Goal: Information Seeking & Learning: Compare options

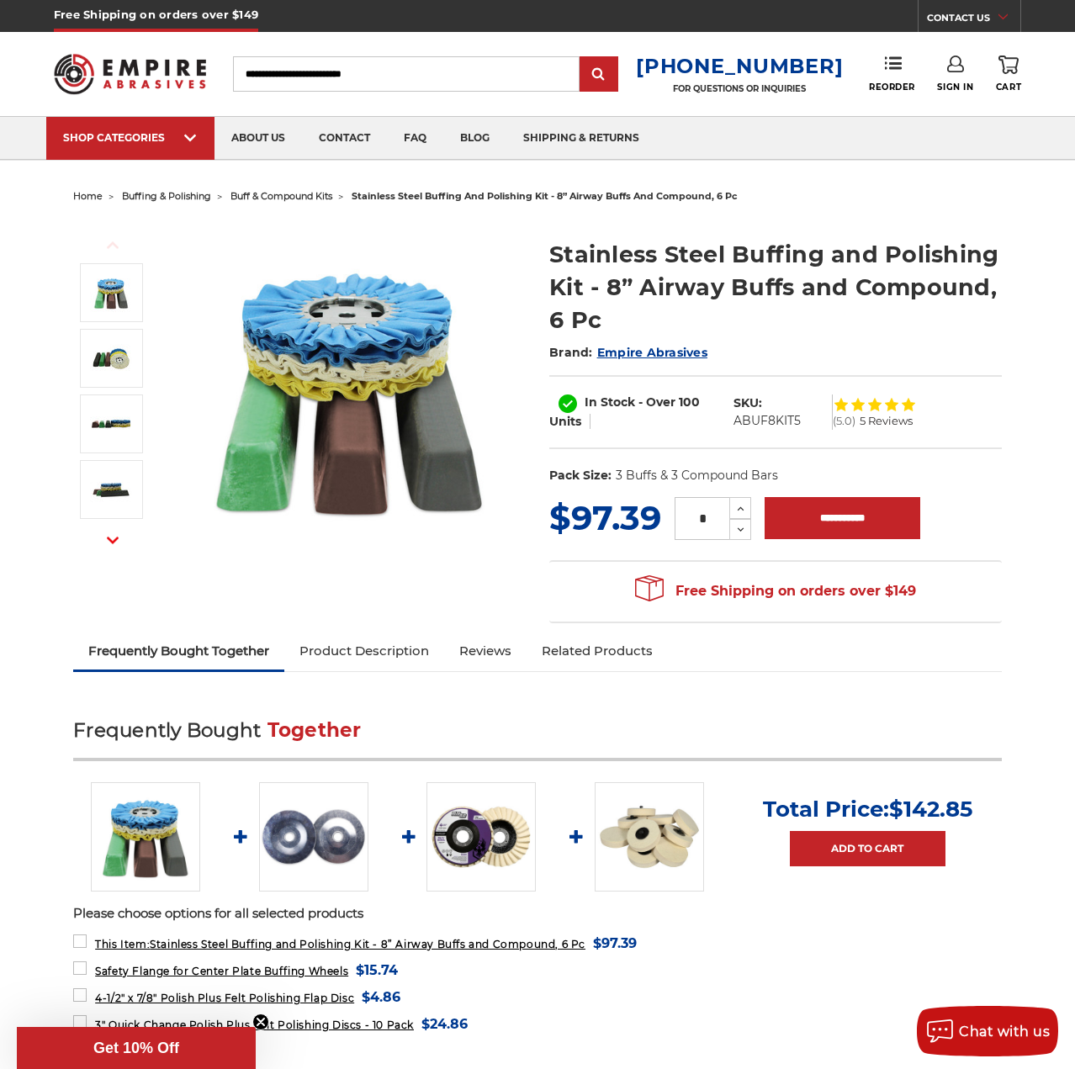
click at [504, 830] on img at bounding box center [481, 836] width 109 height 109
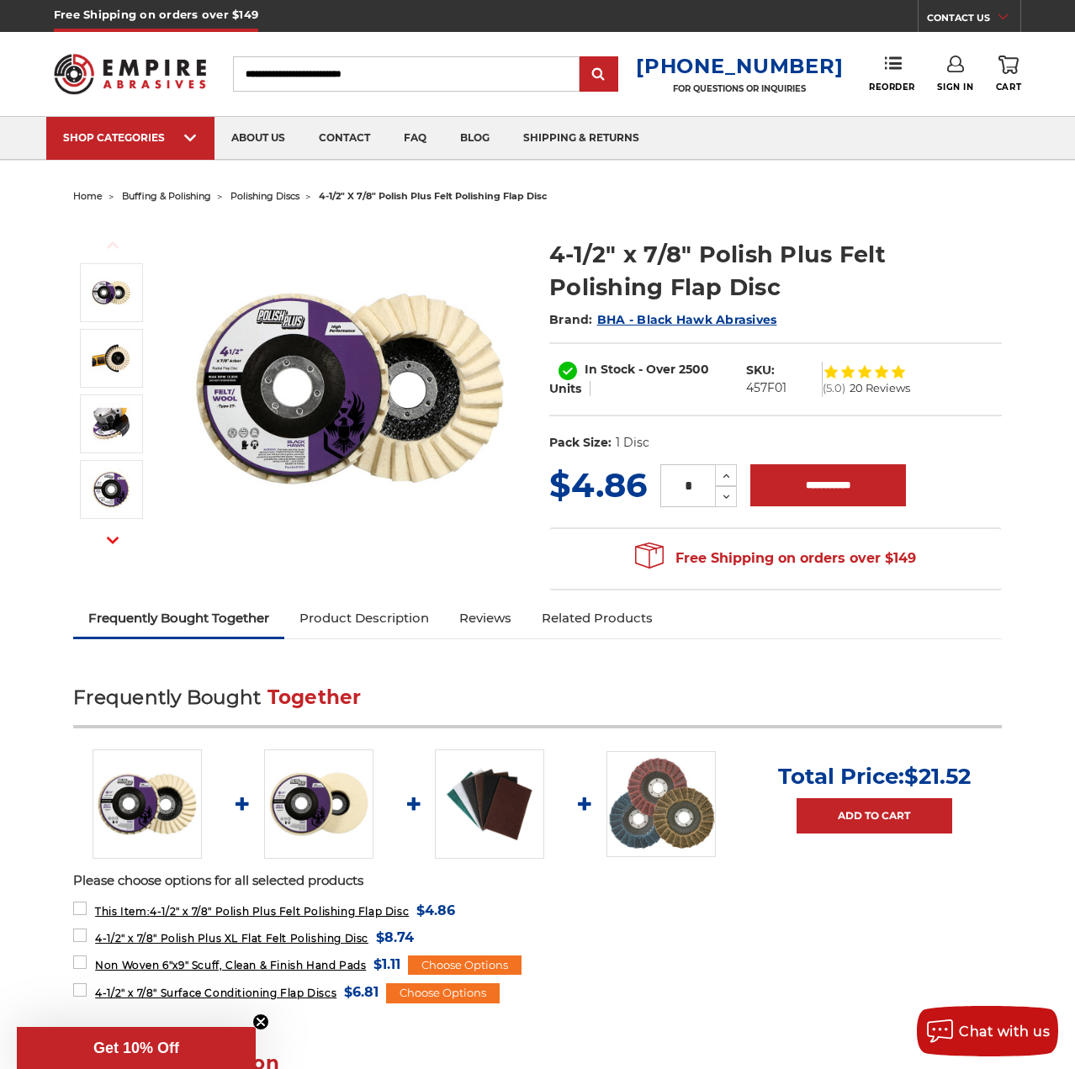
click at [678, 797] on img at bounding box center [661, 804] width 109 height 107
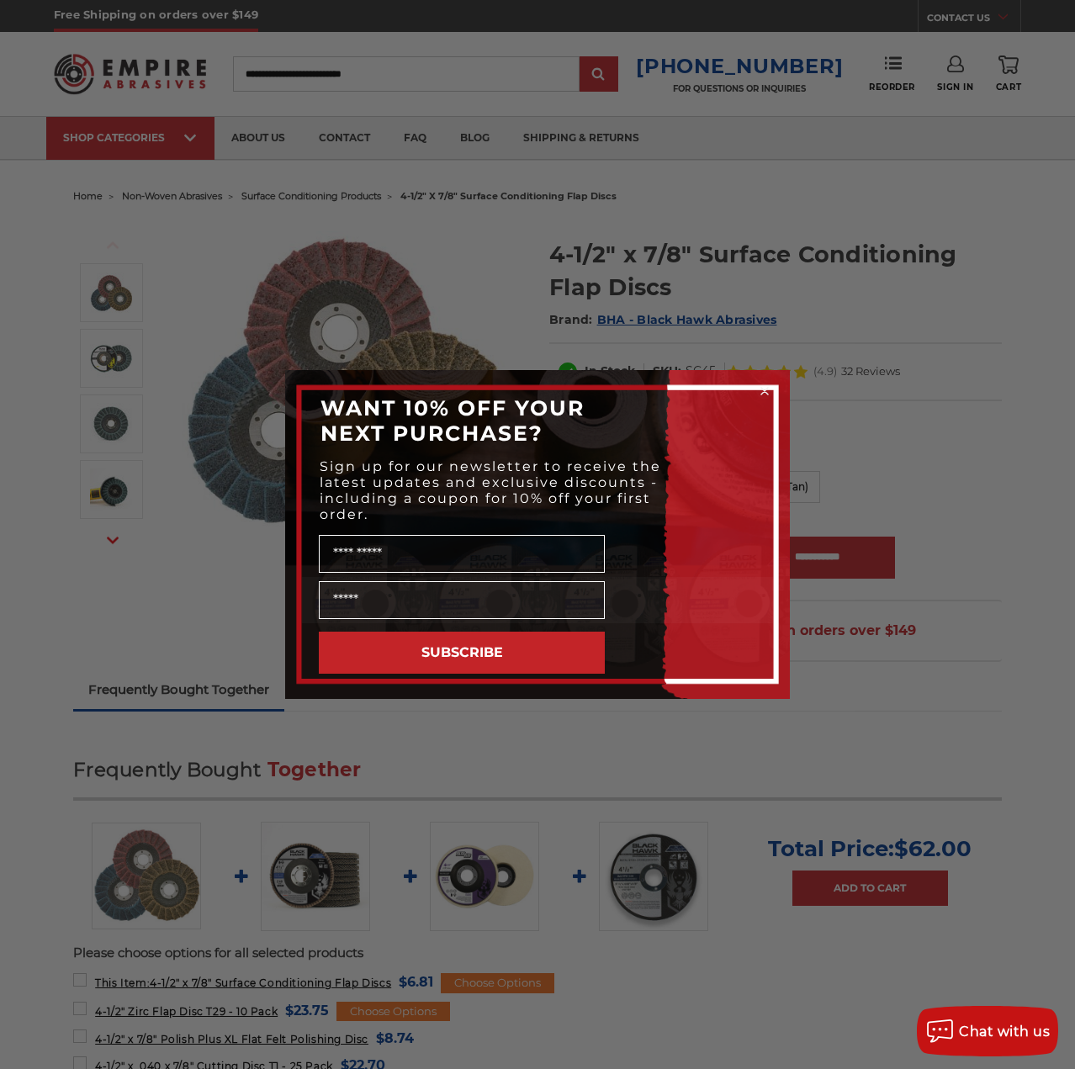
click at [761, 395] on circle "Close dialog" at bounding box center [765, 392] width 16 height 16
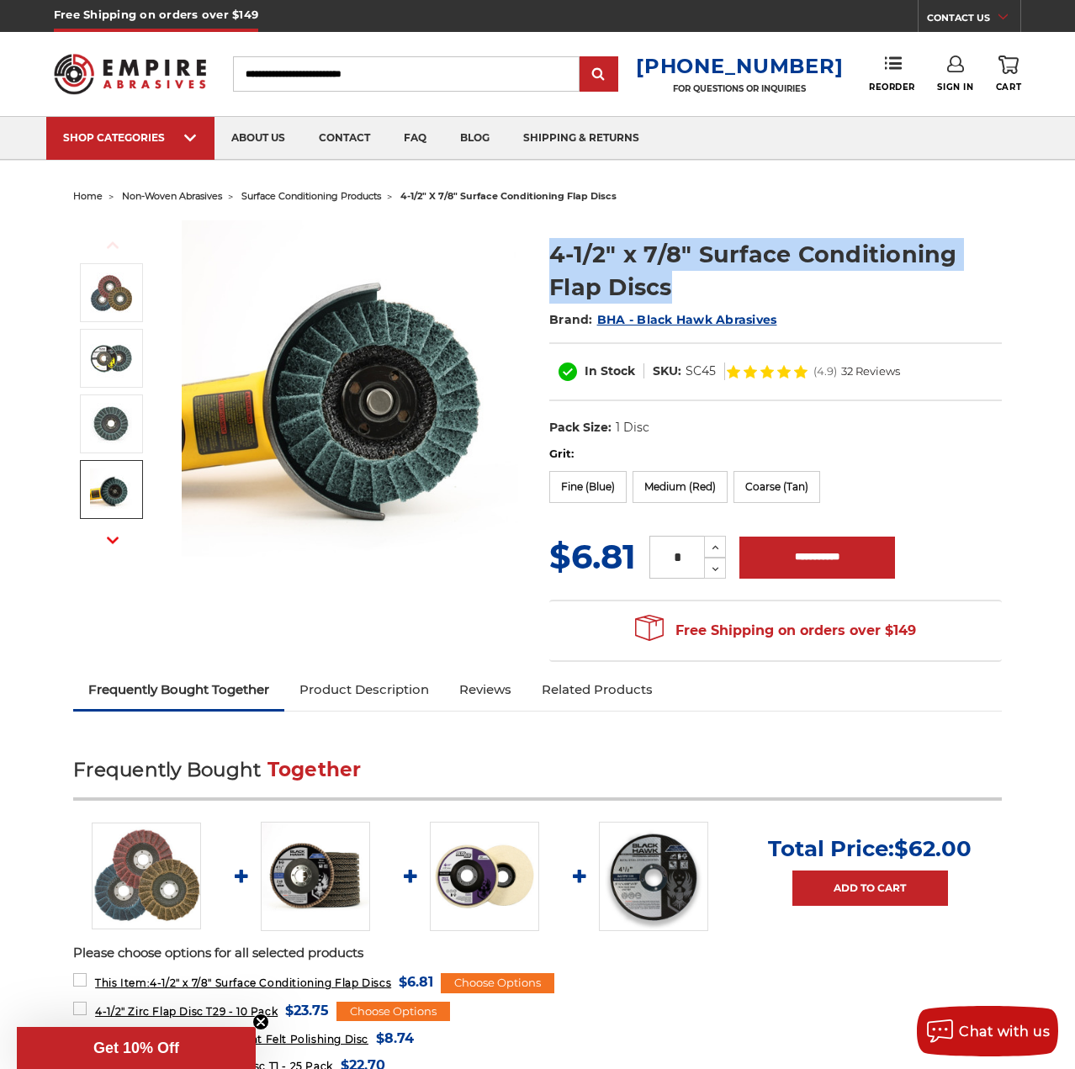
drag, startPoint x: 554, startPoint y: 251, endPoint x: 971, endPoint y: 284, distance: 418.6
click at [971, 284] on h1 "4-1/2" x 7/8" Surface Conditioning Flap Discs" at bounding box center [775, 271] width 453 height 66
